Goal: Book appointment/travel/reservation

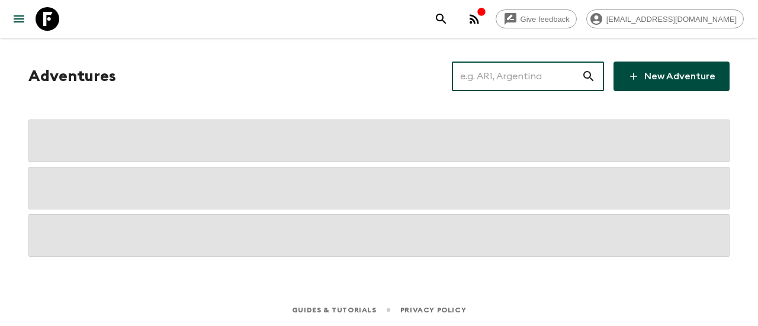
click at [551, 89] on input "text" at bounding box center [517, 76] width 130 height 33
paste input "[GEOGRAPHIC_DATA]"
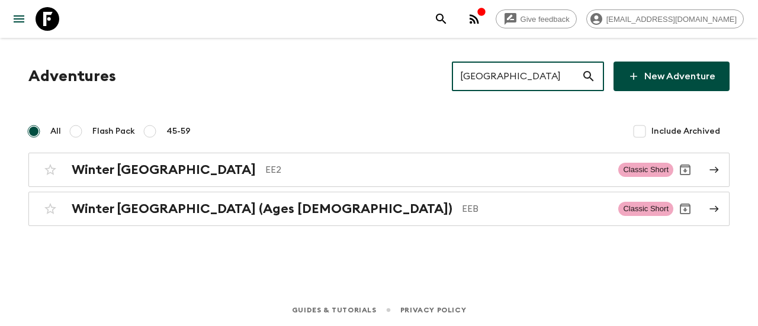
click at [526, 81] on input "[GEOGRAPHIC_DATA]" at bounding box center [517, 76] width 130 height 33
paste input "text"
click at [526, 81] on input "Esto" at bounding box center [517, 76] width 130 height 33
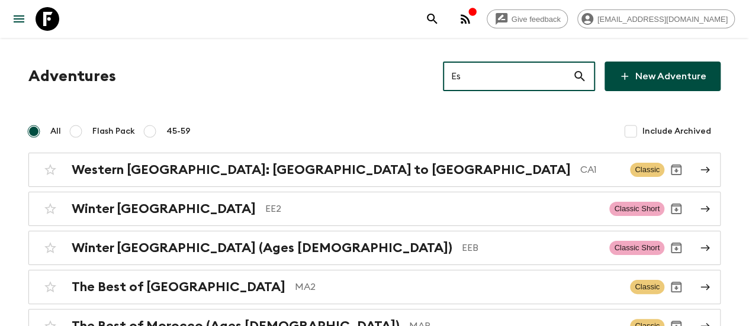
type input "E"
paste input "[GEOGRAPHIC_DATA]"
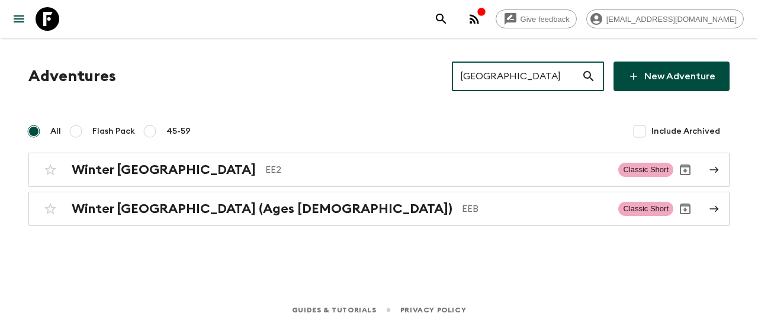
click at [514, 78] on input "[GEOGRAPHIC_DATA]" at bounding box center [517, 76] width 130 height 33
paste input "[GEOGRAPHIC_DATA]"
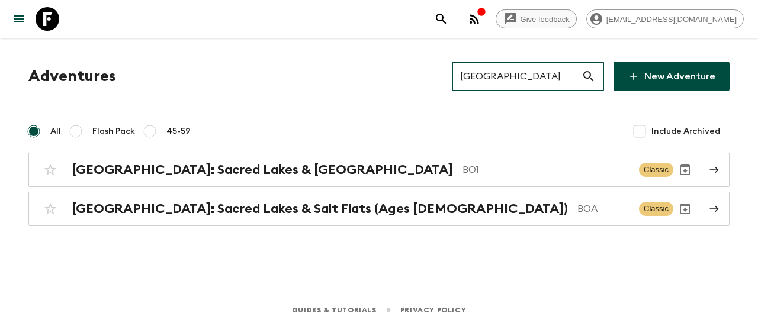
type input "[GEOGRAPHIC_DATA]"
